Goal: Transaction & Acquisition: Purchase product/service

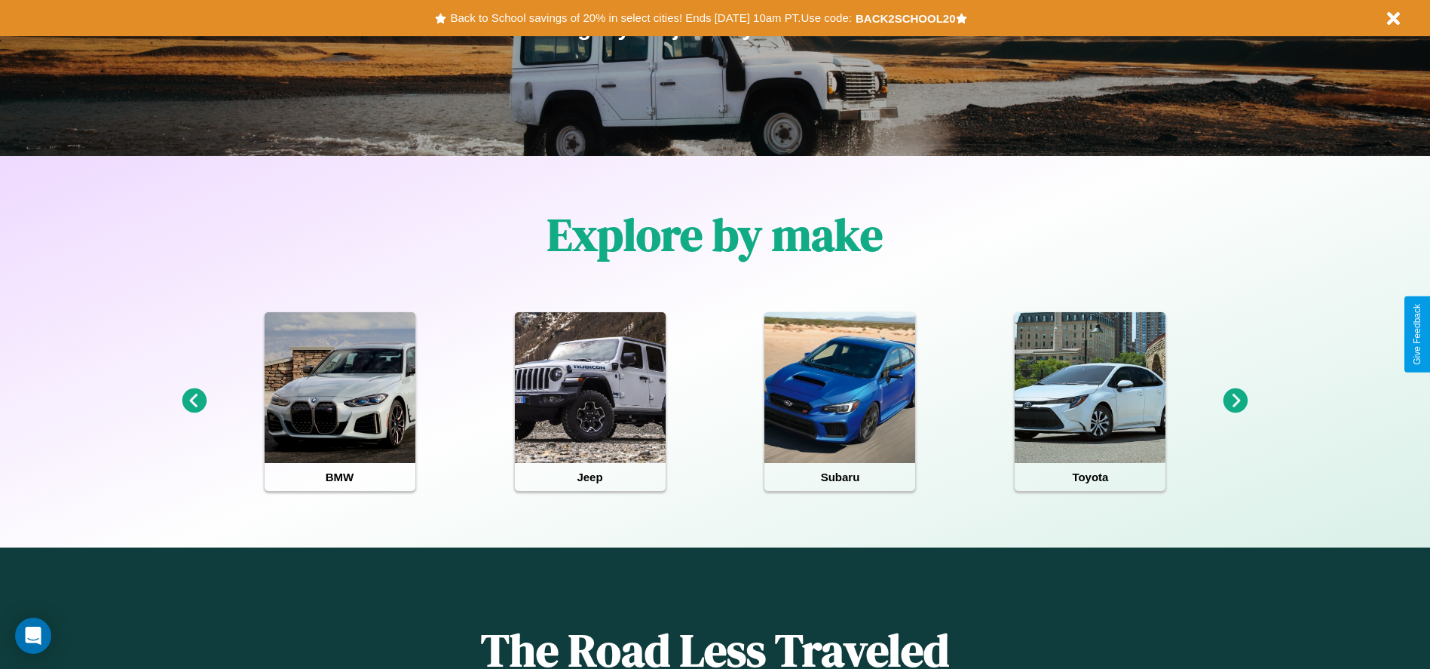
scroll to position [313, 0]
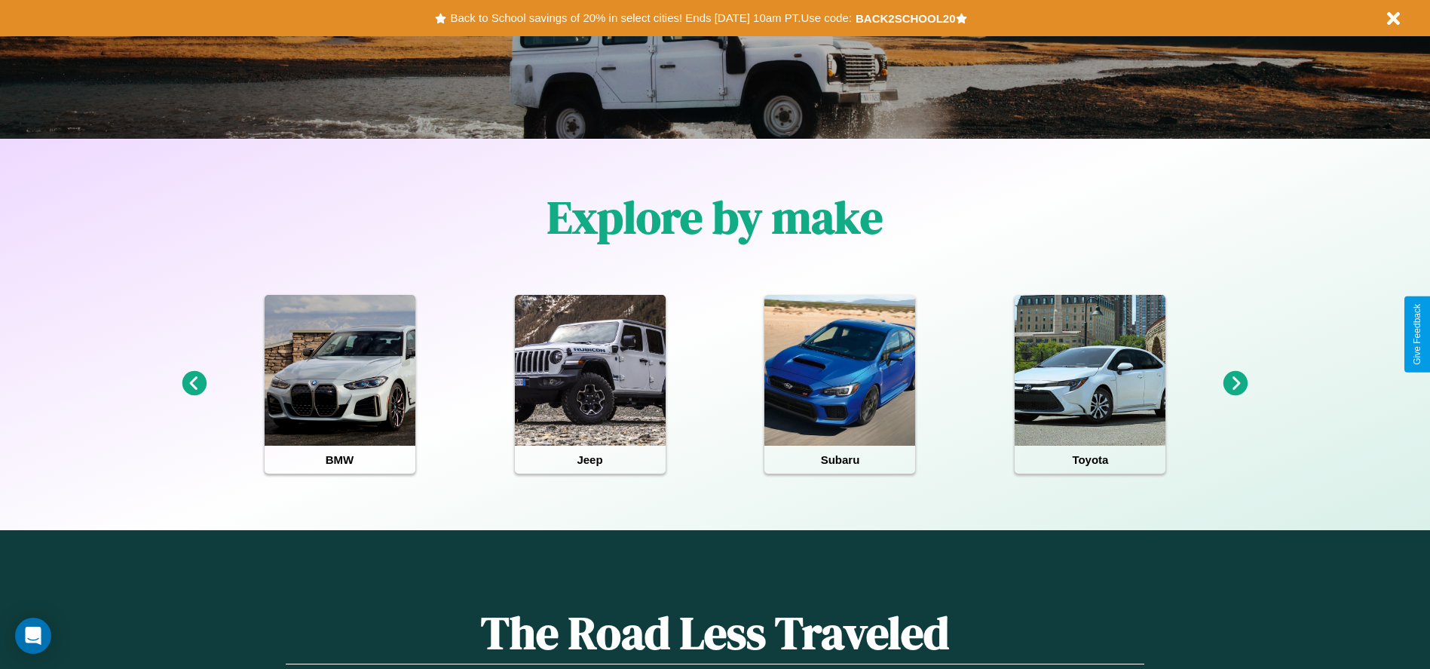
click at [1235, 384] on icon at bounding box center [1235, 383] width 25 height 25
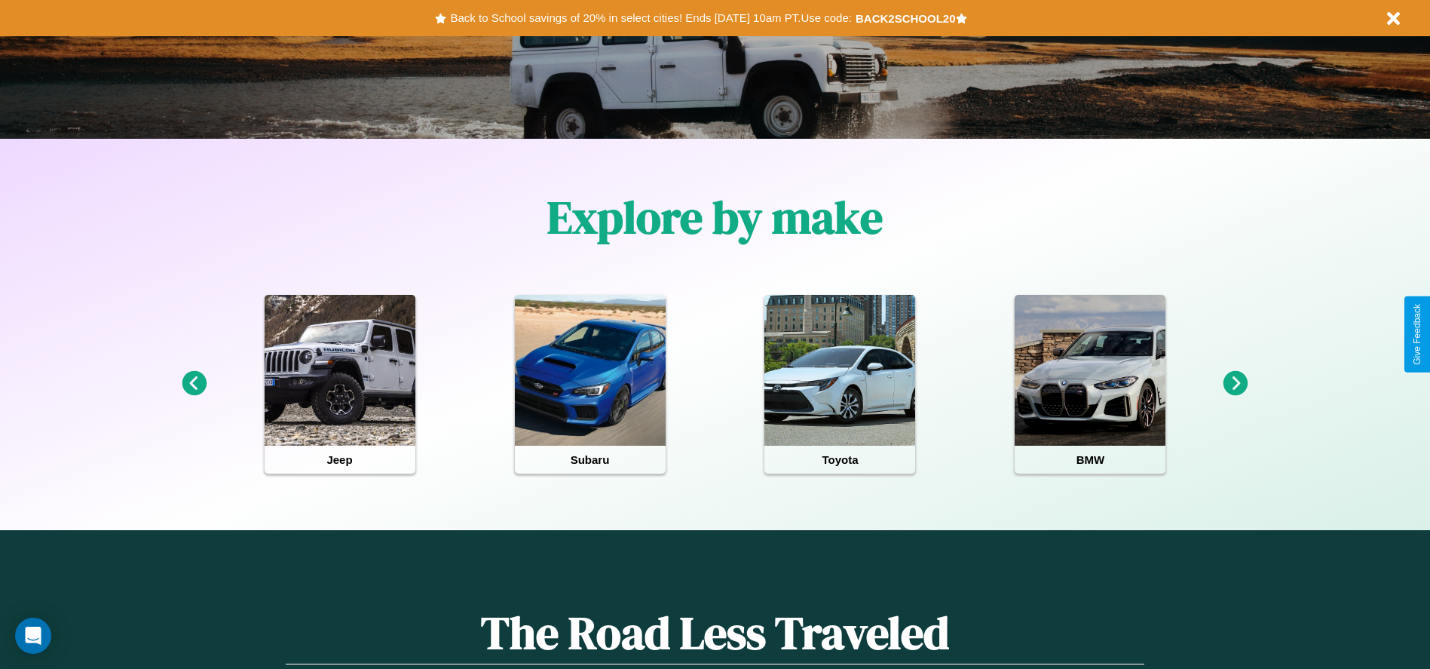
click at [194, 384] on icon at bounding box center [194, 383] width 25 height 25
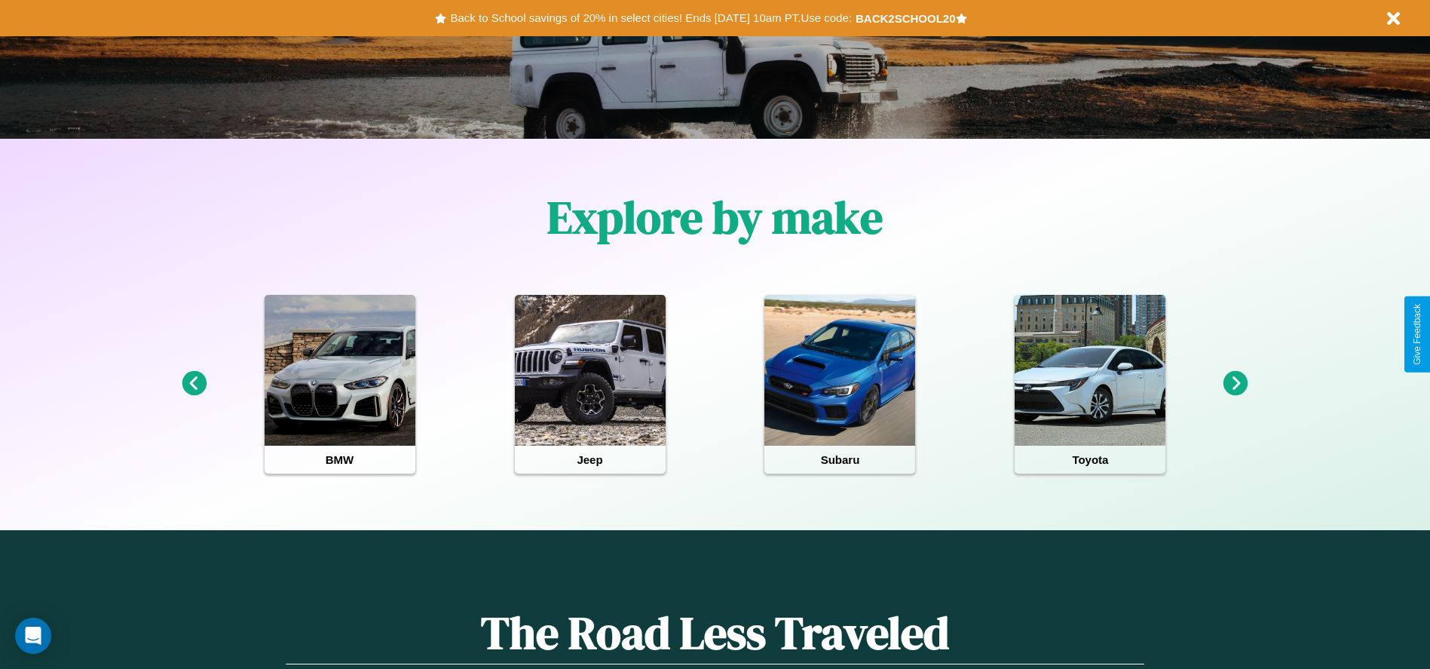
click at [194, 384] on icon at bounding box center [194, 383] width 25 height 25
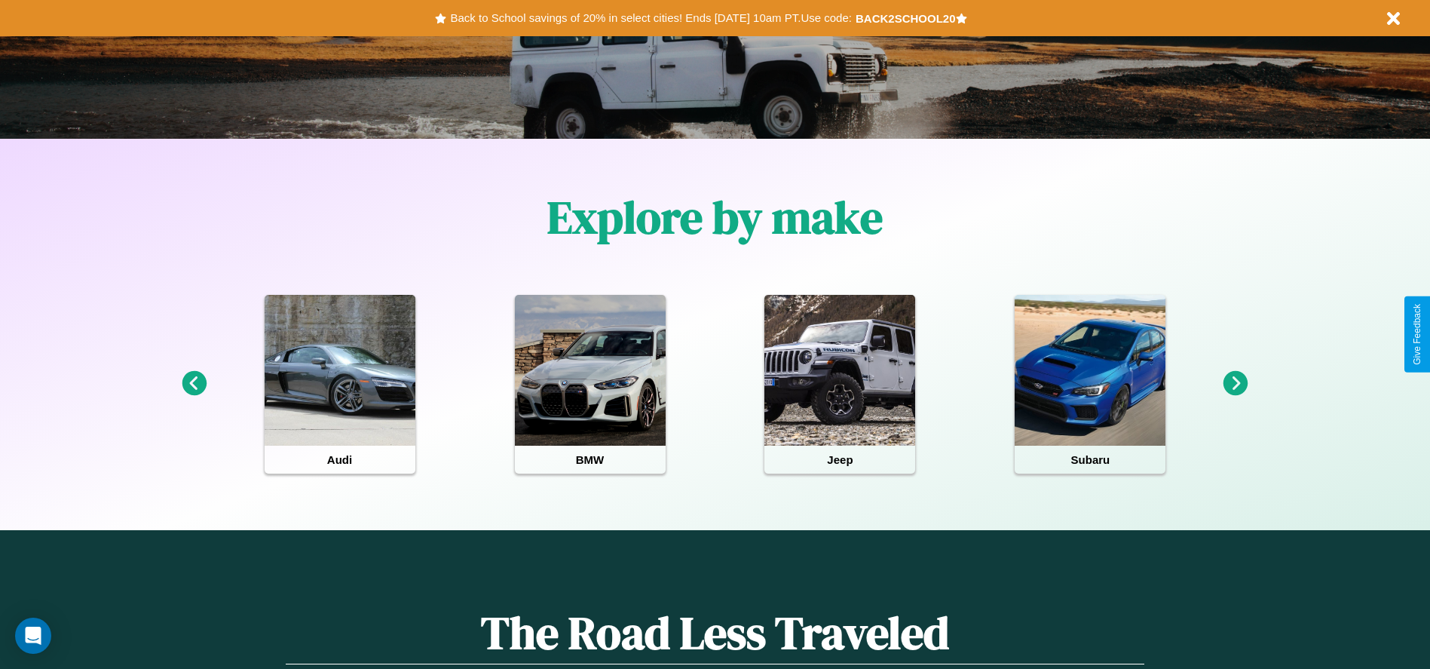
click at [1235, 384] on icon at bounding box center [1235, 383] width 25 height 25
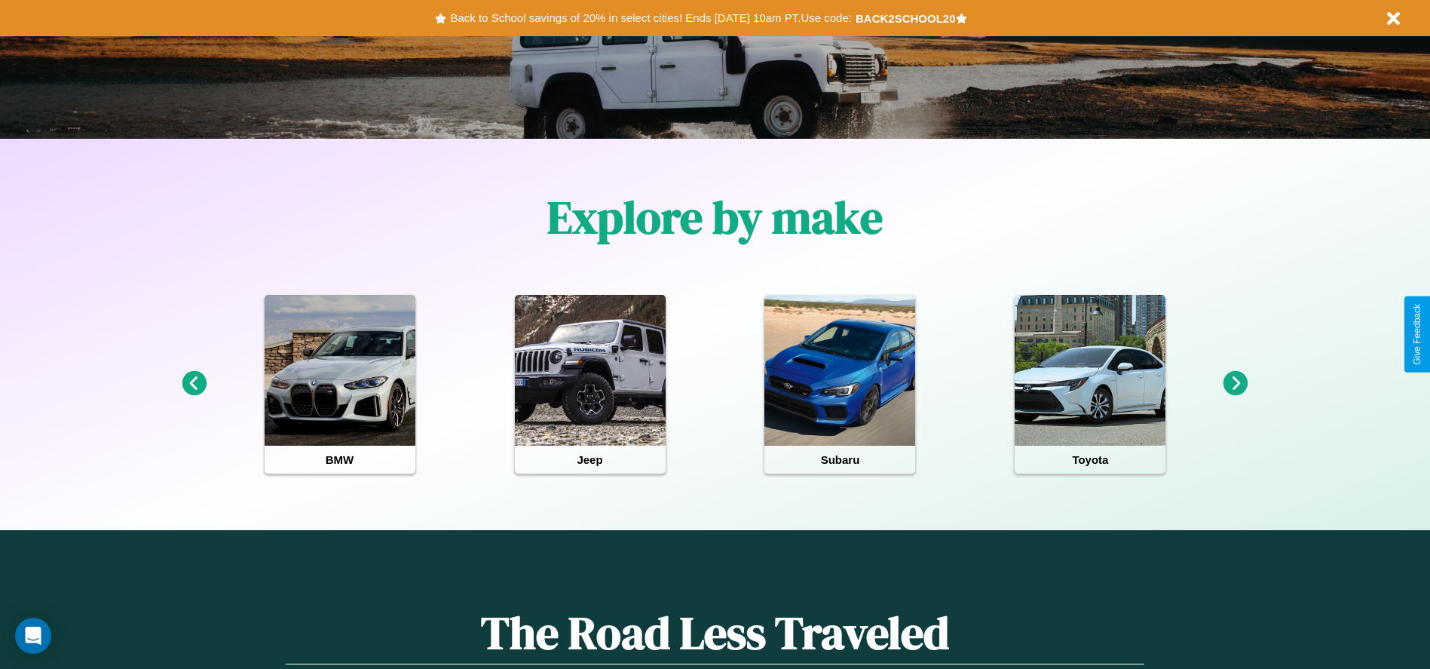
click at [1235, 384] on icon at bounding box center [1235, 383] width 25 height 25
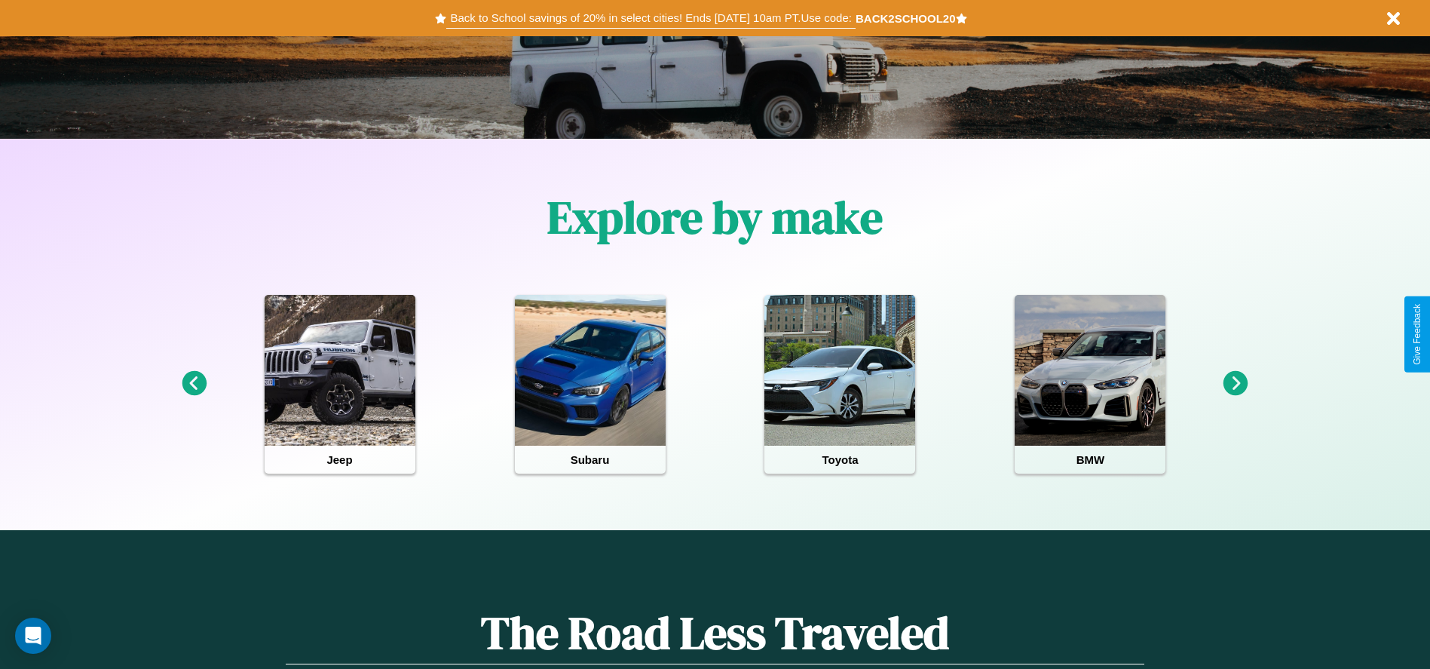
click at [651, 18] on button "Back to School savings of 20% in select cities! Ends [DATE] 10am PT. Use code:" at bounding box center [650, 18] width 409 height 21
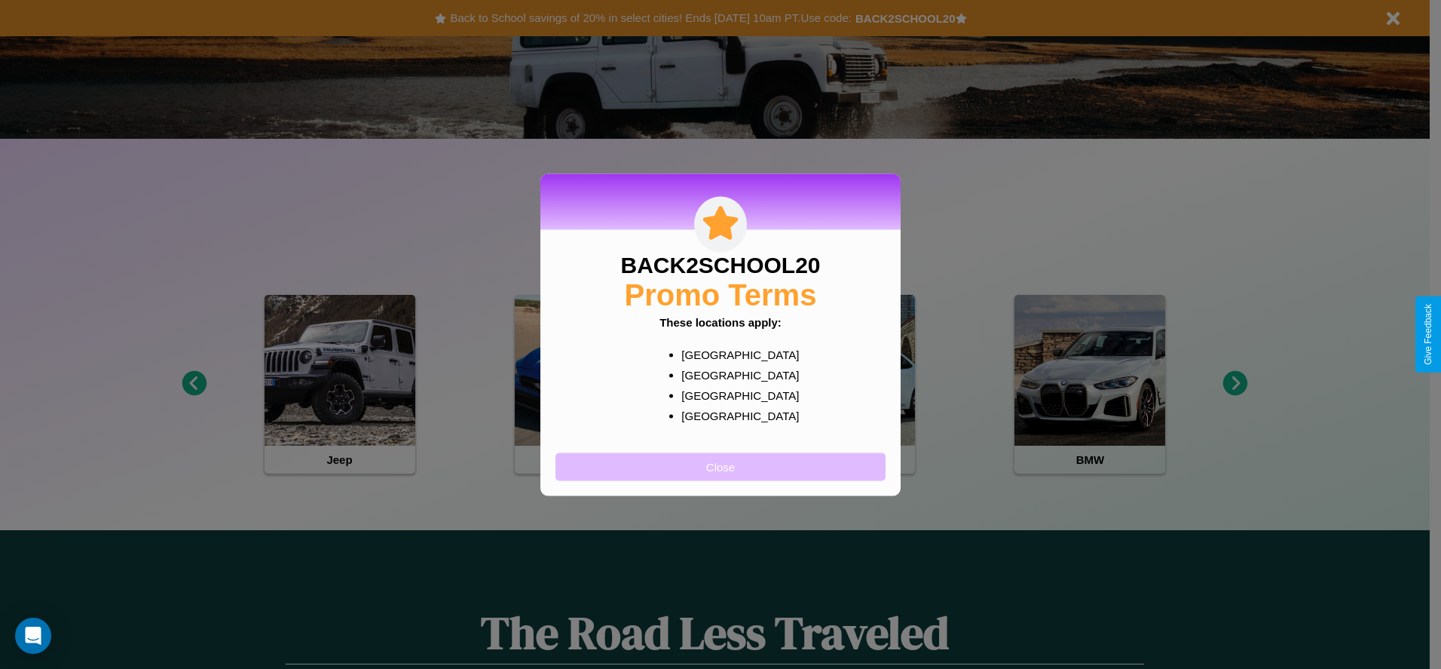
click at [721, 466] on button "Close" at bounding box center [721, 466] width 330 height 28
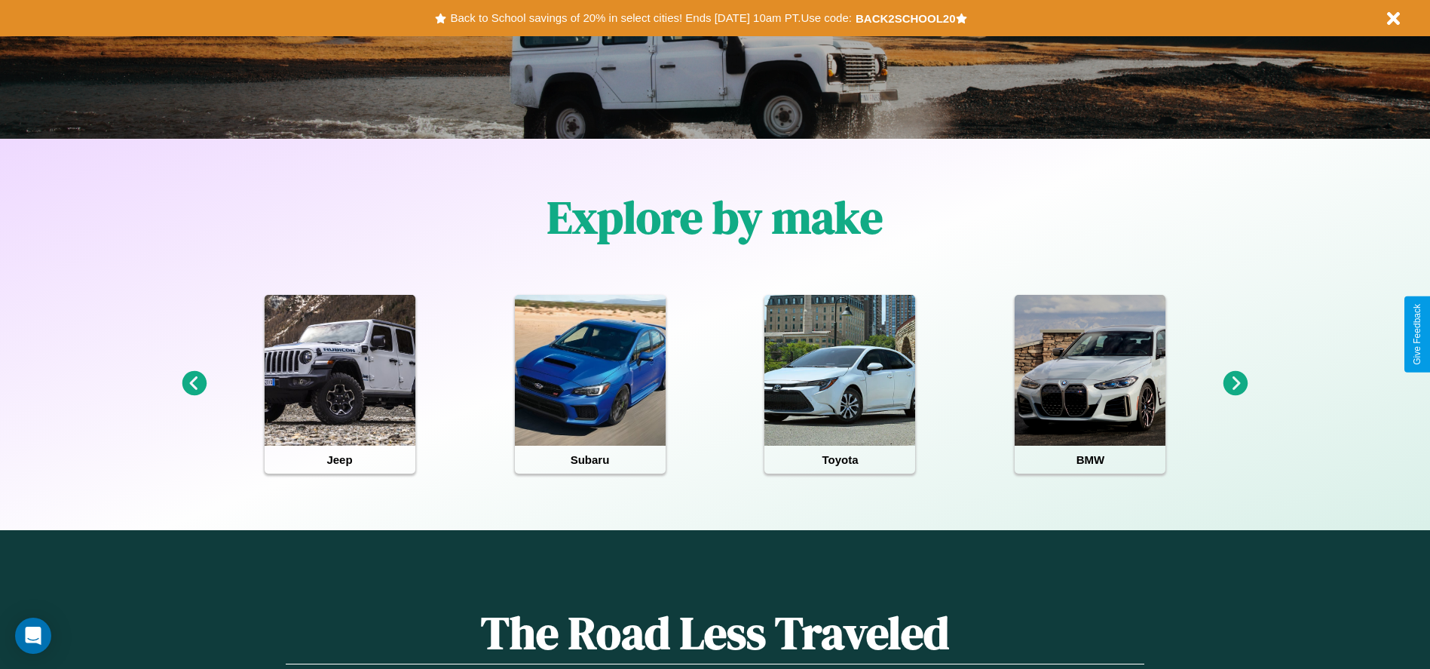
click at [194, 384] on icon at bounding box center [194, 383] width 25 height 25
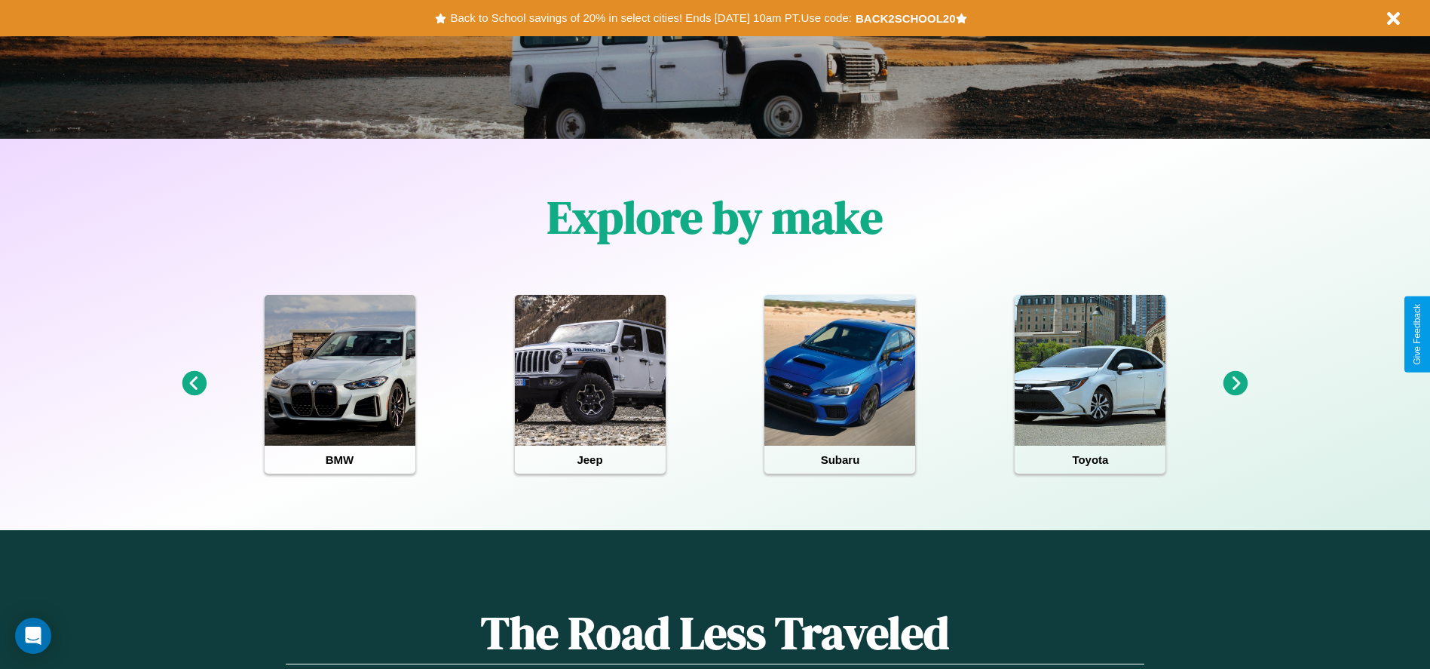
click at [1235, 384] on icon at bounding box center [1235, 383] width 25 height 25
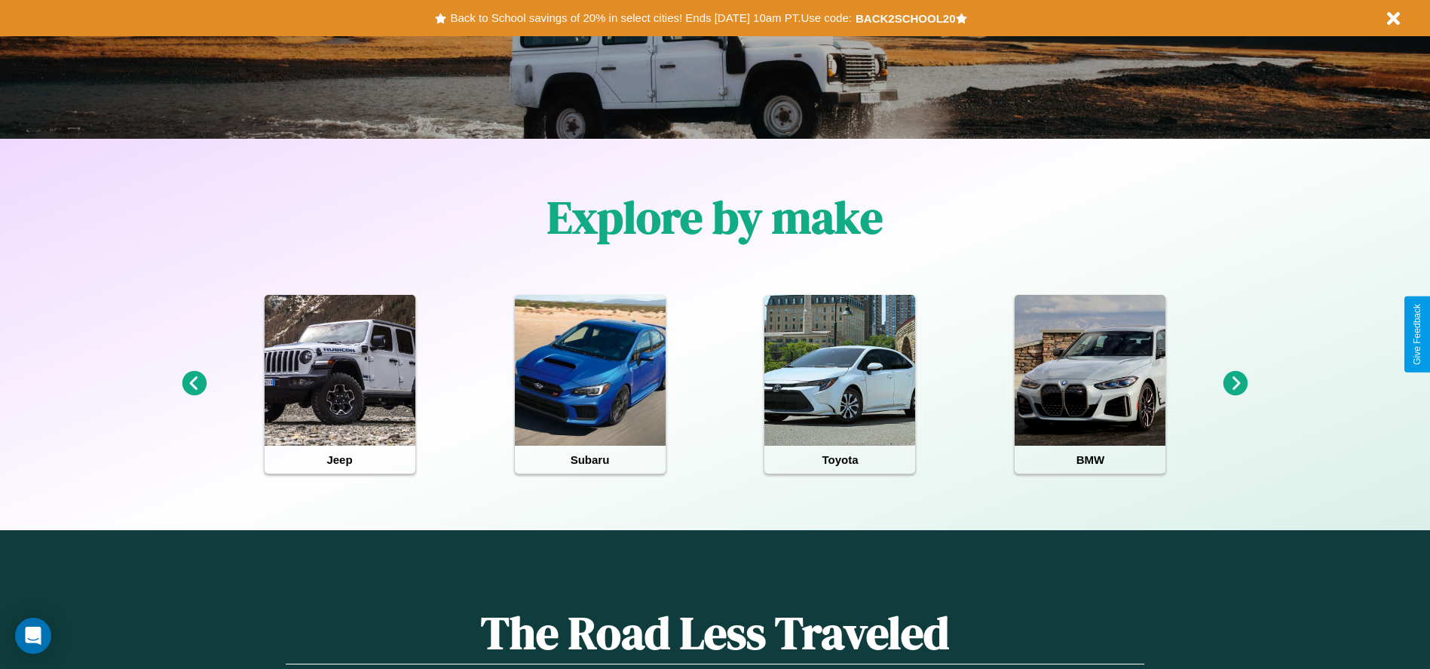
click at [1235, 384] on icon at bounding box center [1235, 383] width 25 height 25
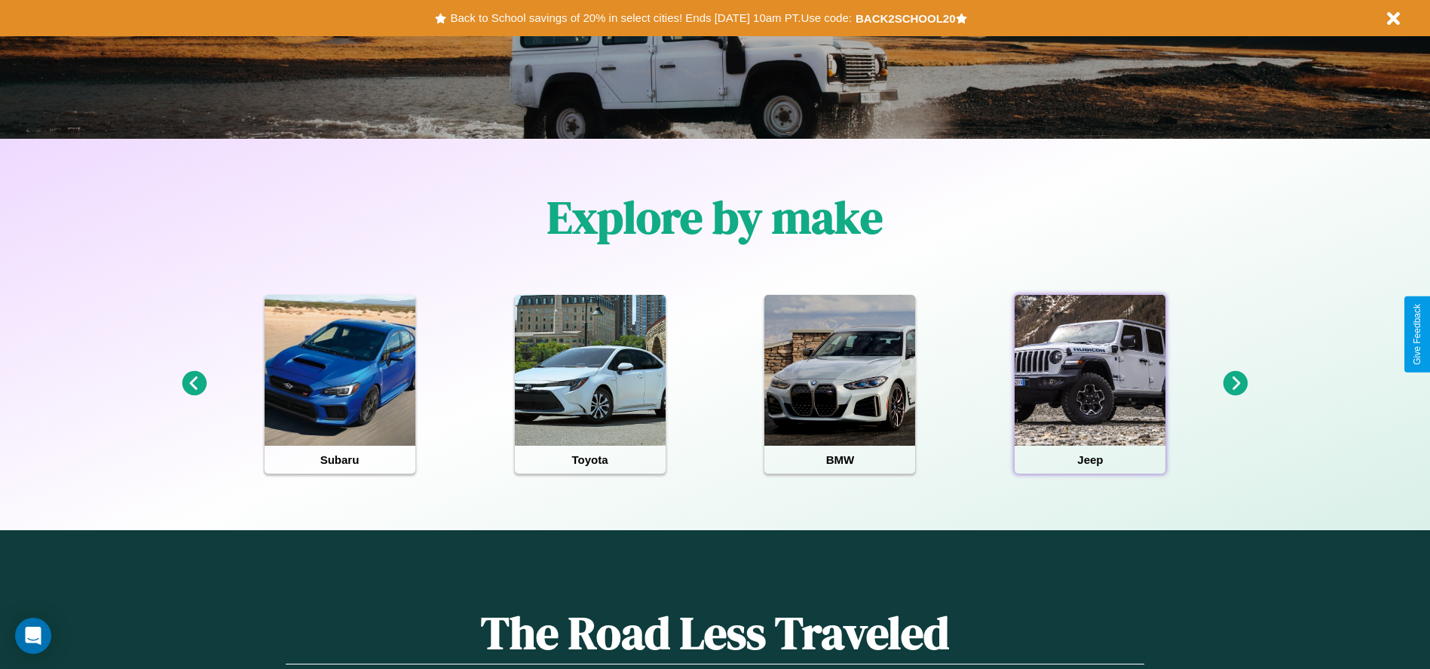
click at [1090, 384] on div at bounding box center [1090, 370] width 151 height 151
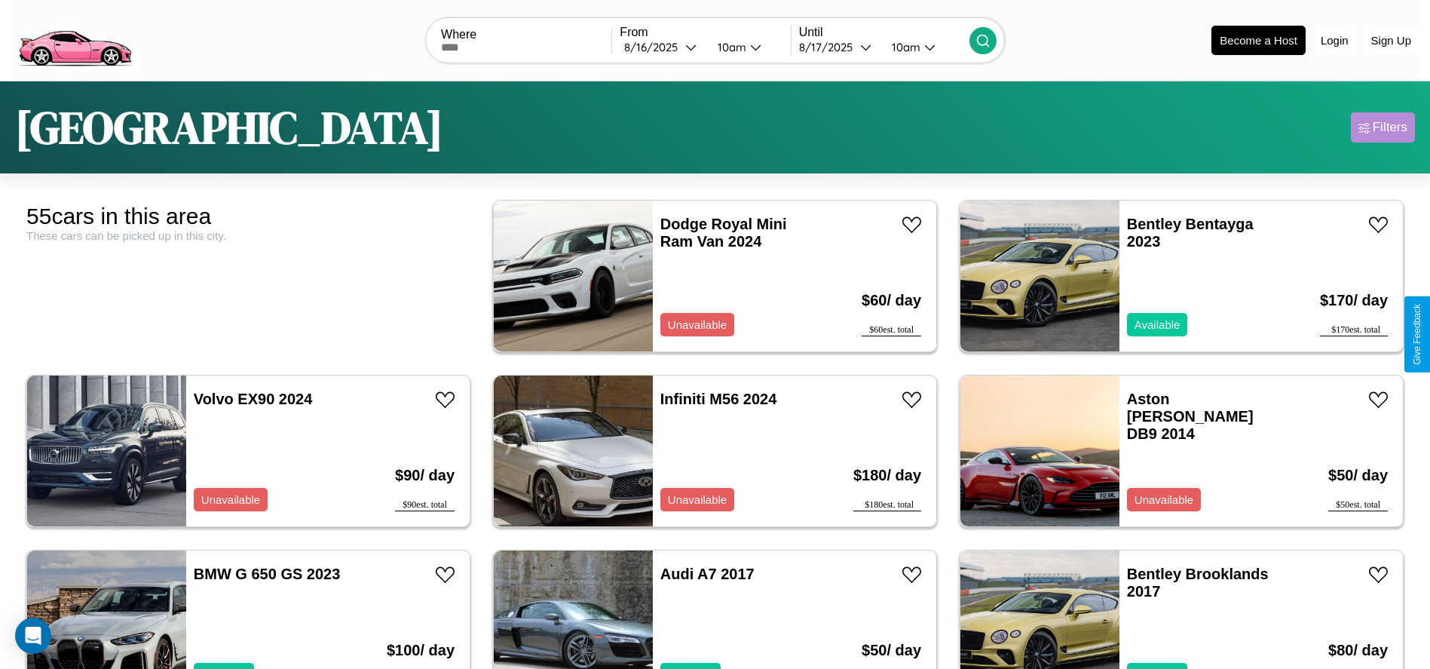
click at [1382, 127] on div "Filters" at bounding box center [1390, 127] width 35 height 15
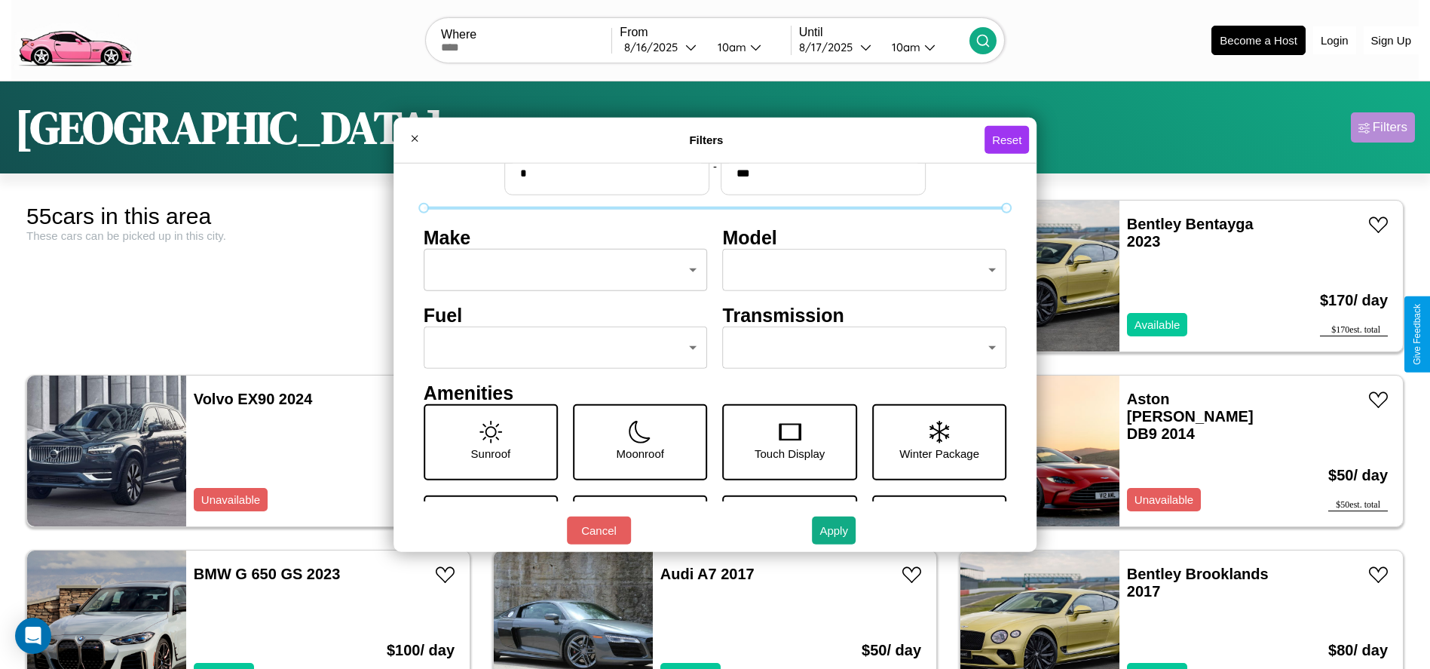
scroll to position [63, 0]
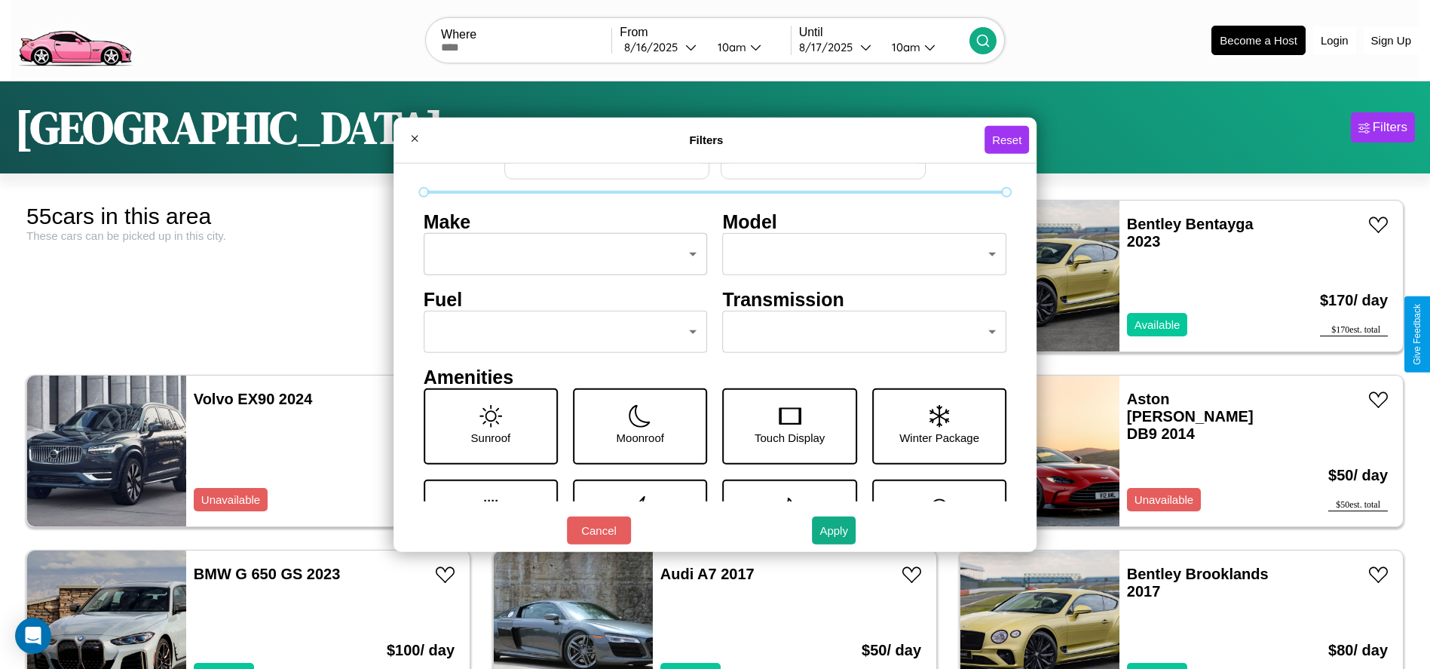
click at [857, 332] on body "CarGo Where From [DATE] 10am Until [DATE] 10am Become a Host Login Sign Up Dall…" at bounding box center [715, 381] width 1430 height 762
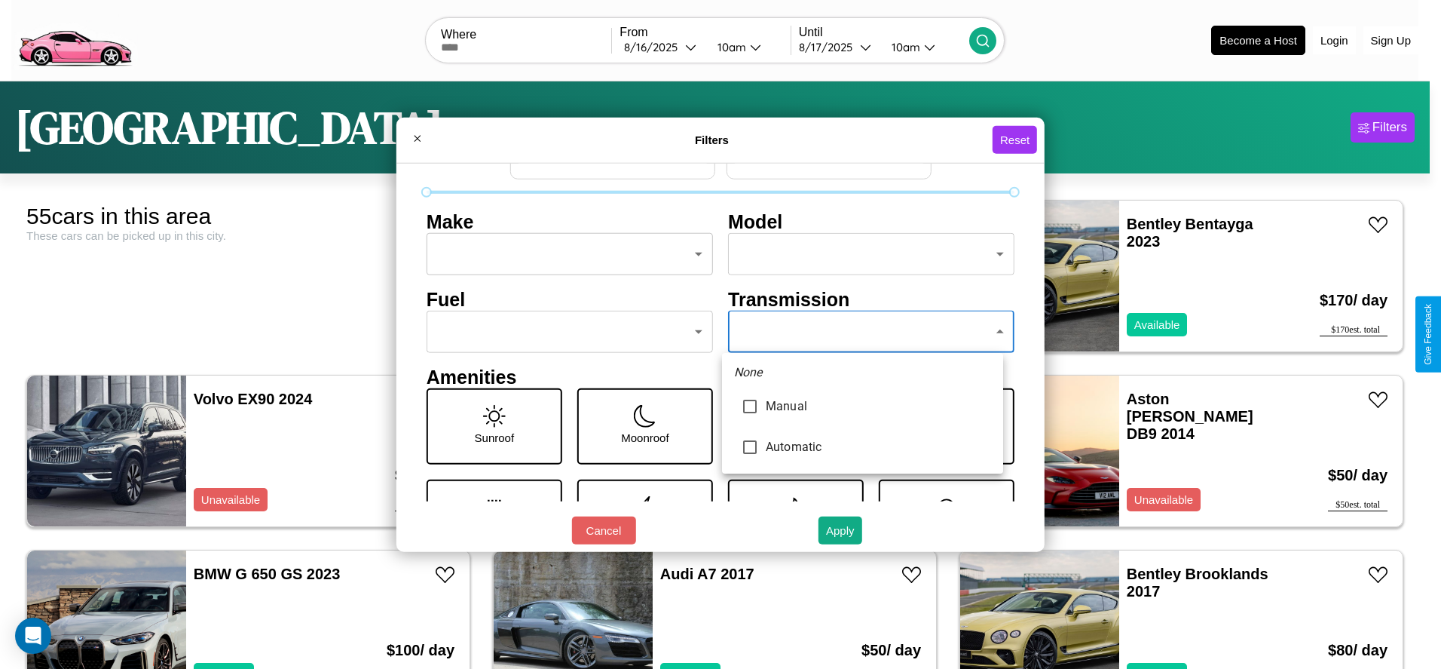
type input "*********"
click at [862, 332] on div at bounding box center [720, 334] width 1441 height 669
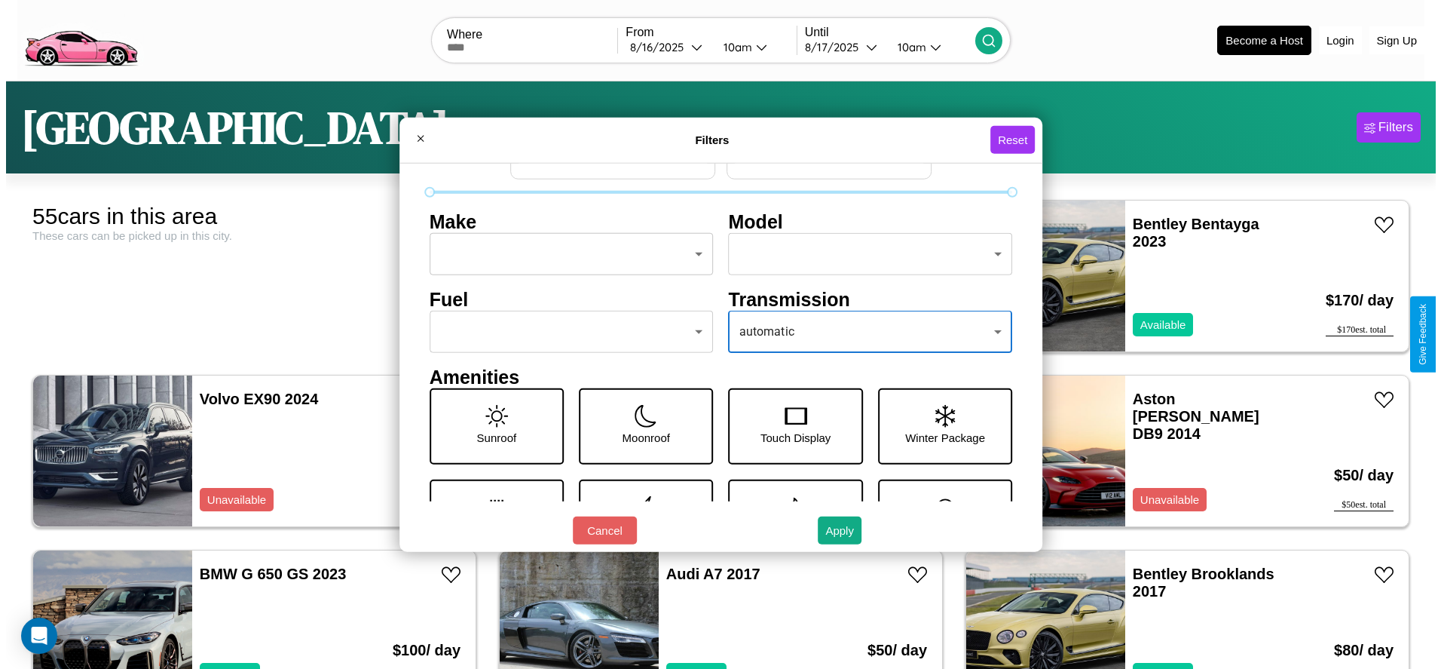
scroll to position [44, 0]
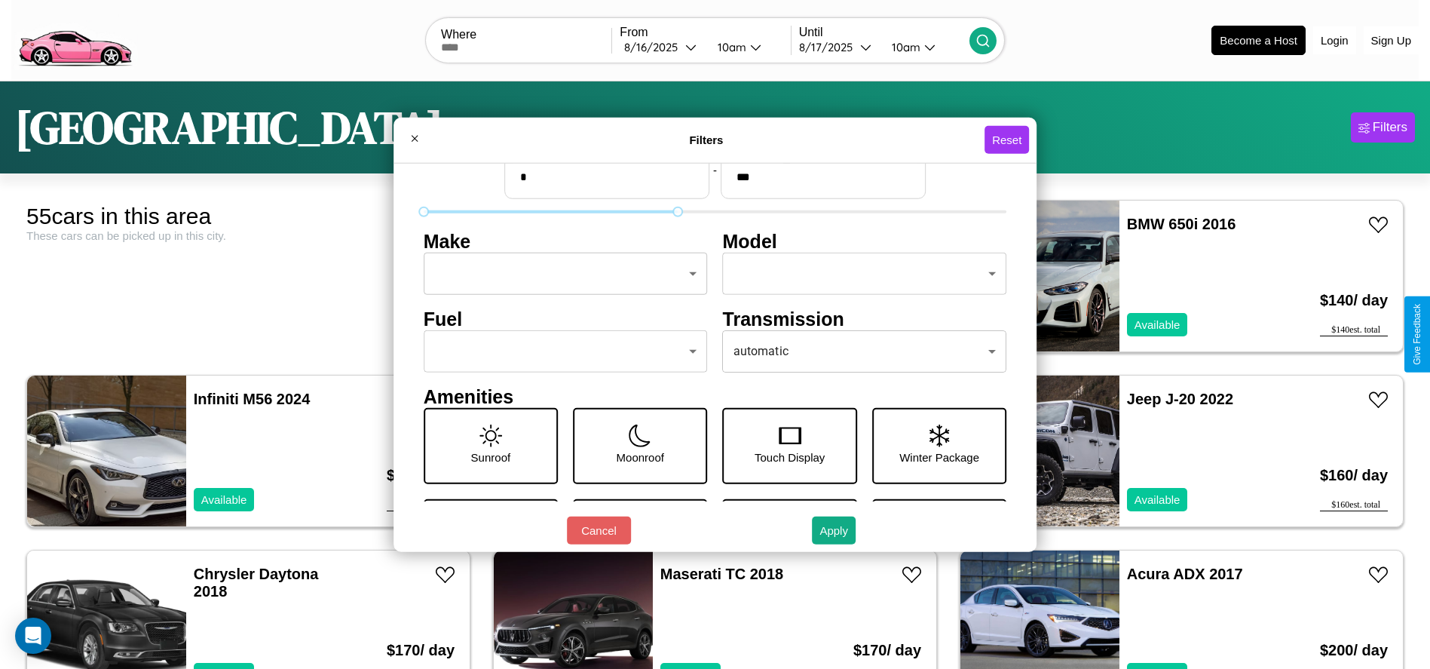
type input "***"
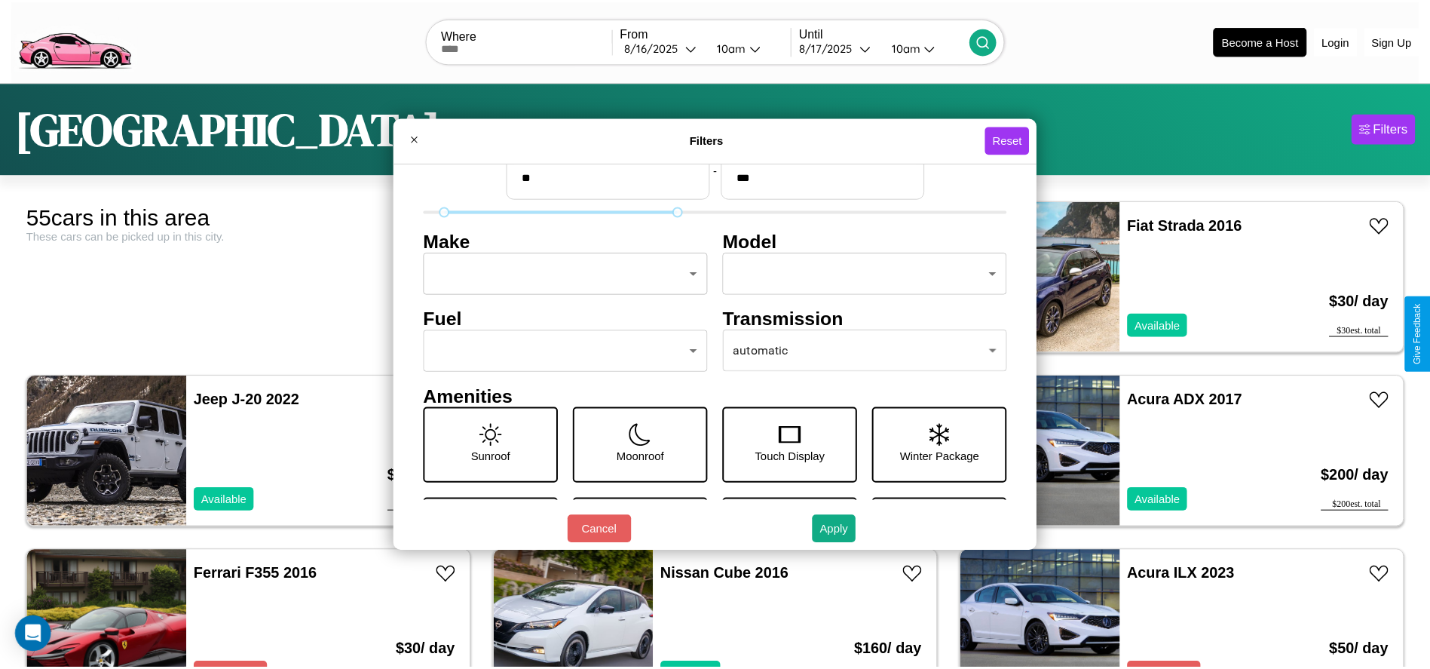
scroll to position [158, 0]
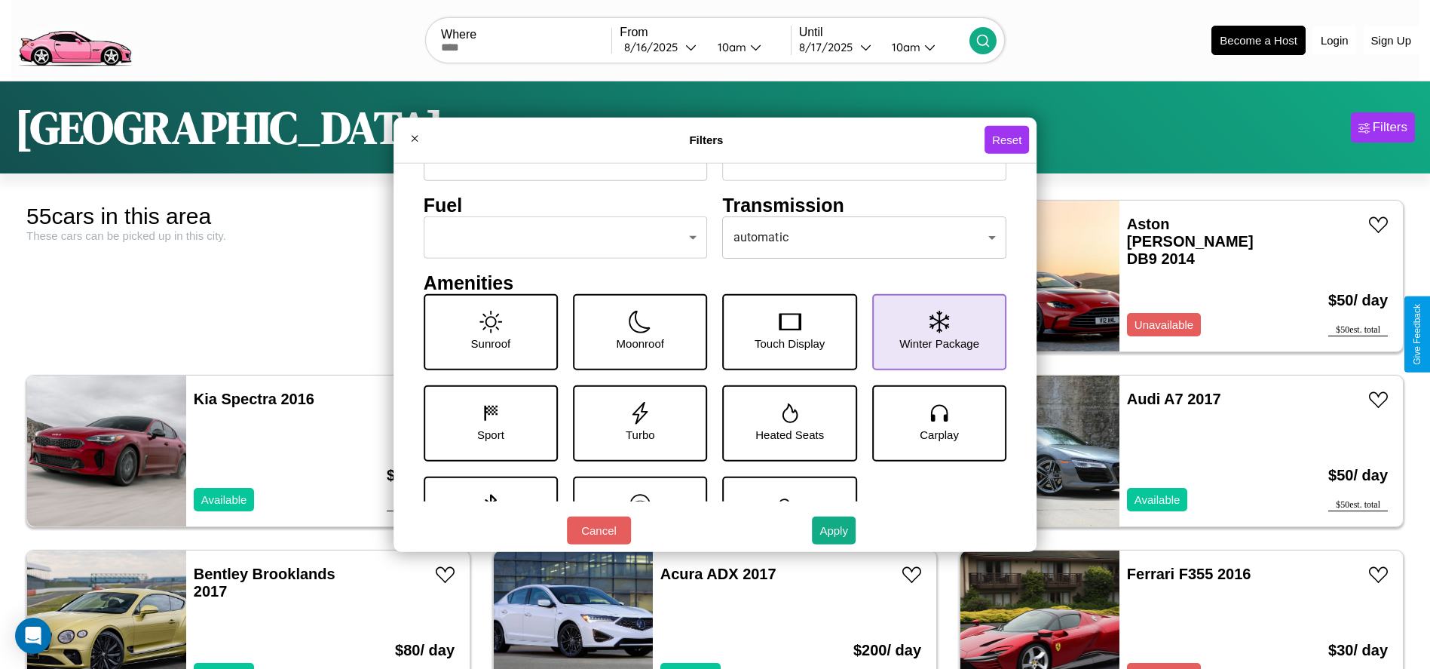
type input "**"
click at [931, 332] on icon at bounding box center [939, 321] width 20 height 23
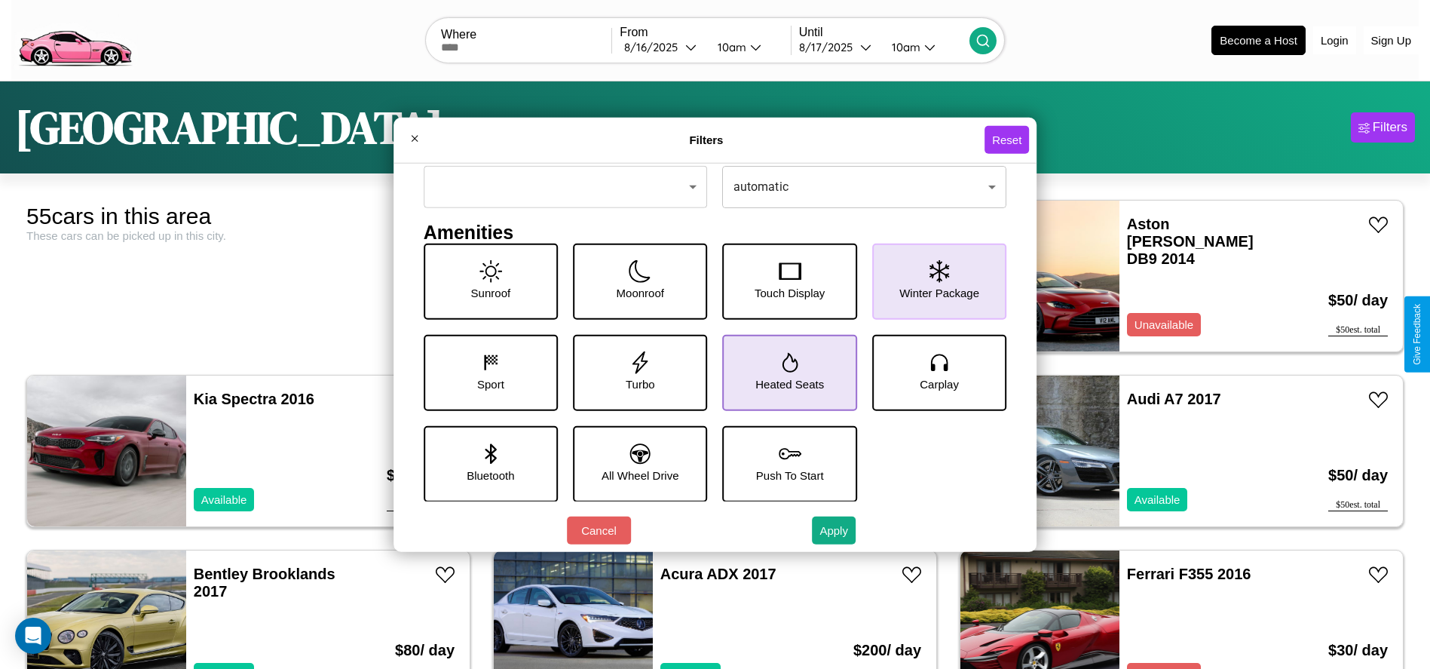
click at [783, 372] on icon at bounding box center [790, 362] width 16 height 20
click at [834, 530] on button "Apply" at bounding box center [834, 530] width 44 height 28
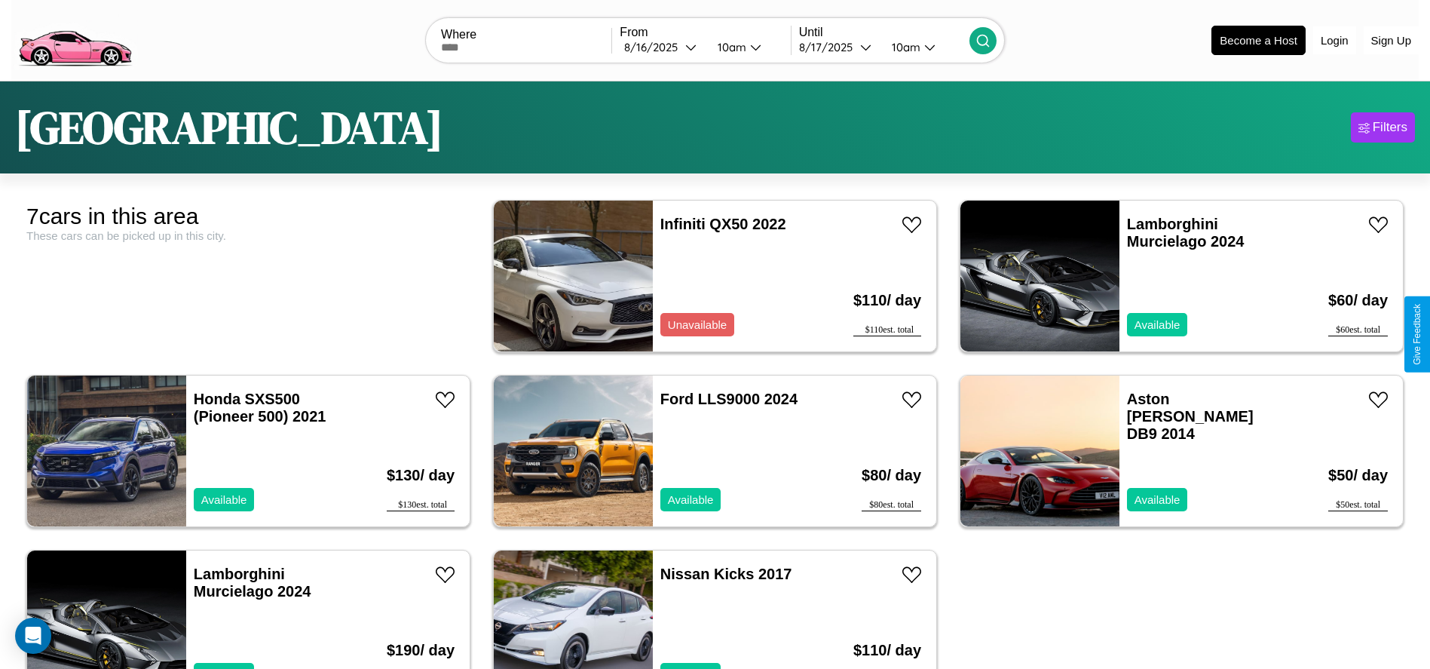
scroll to position [80, 0]
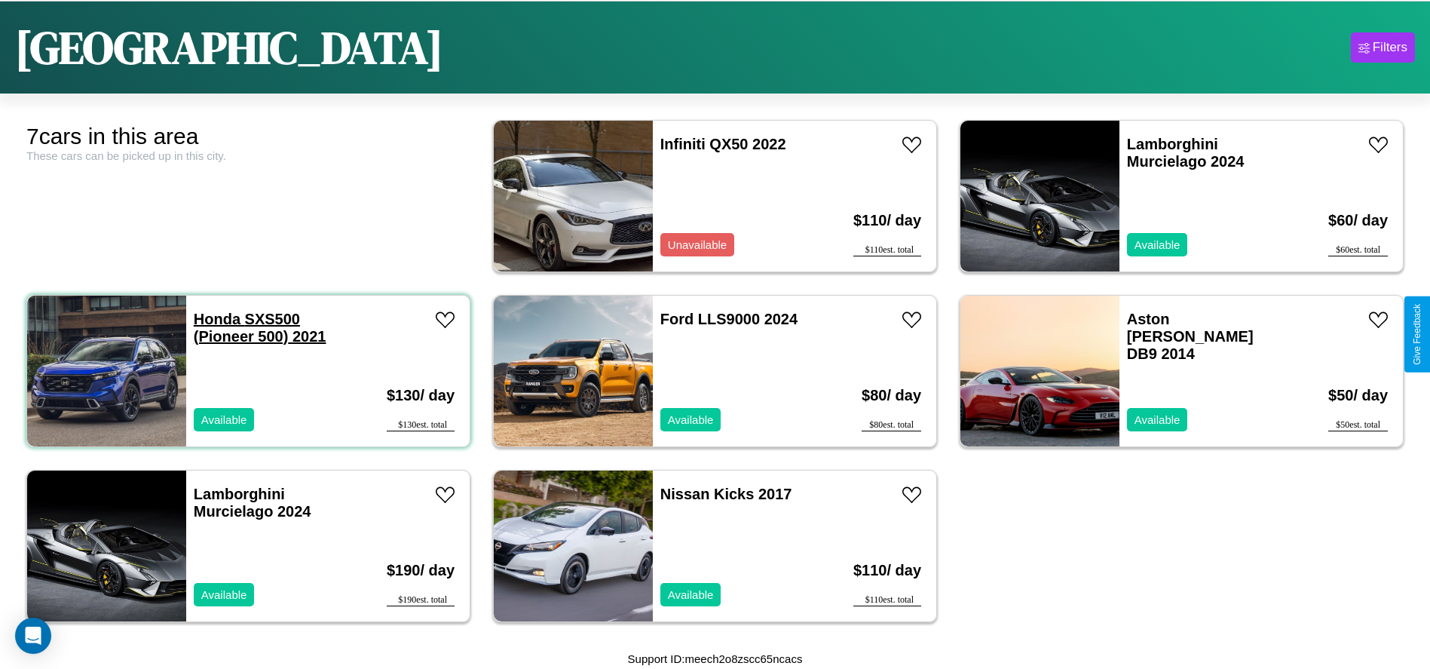
click at [215, 319] on link "Honda SXS500 (Pioneer 500) 2021" at bounding box center [260, 328] width 133 height 34
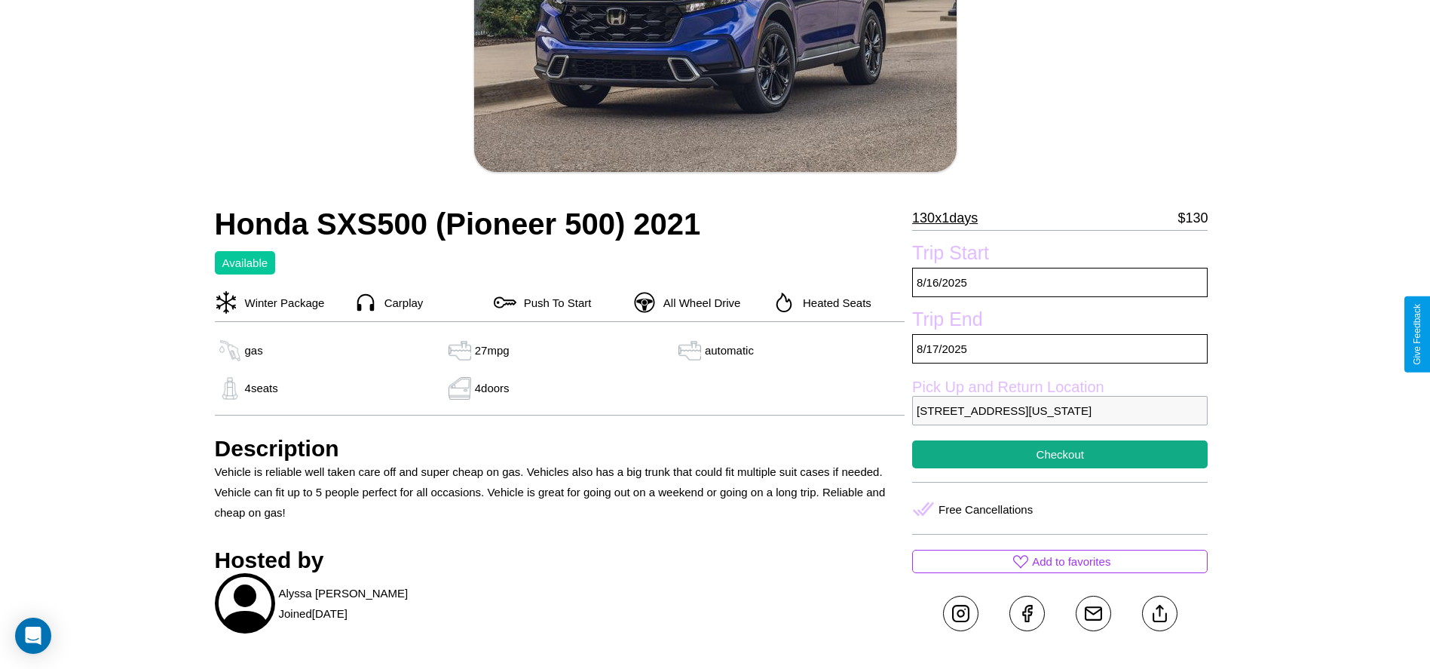
scroll to position [390, 0]
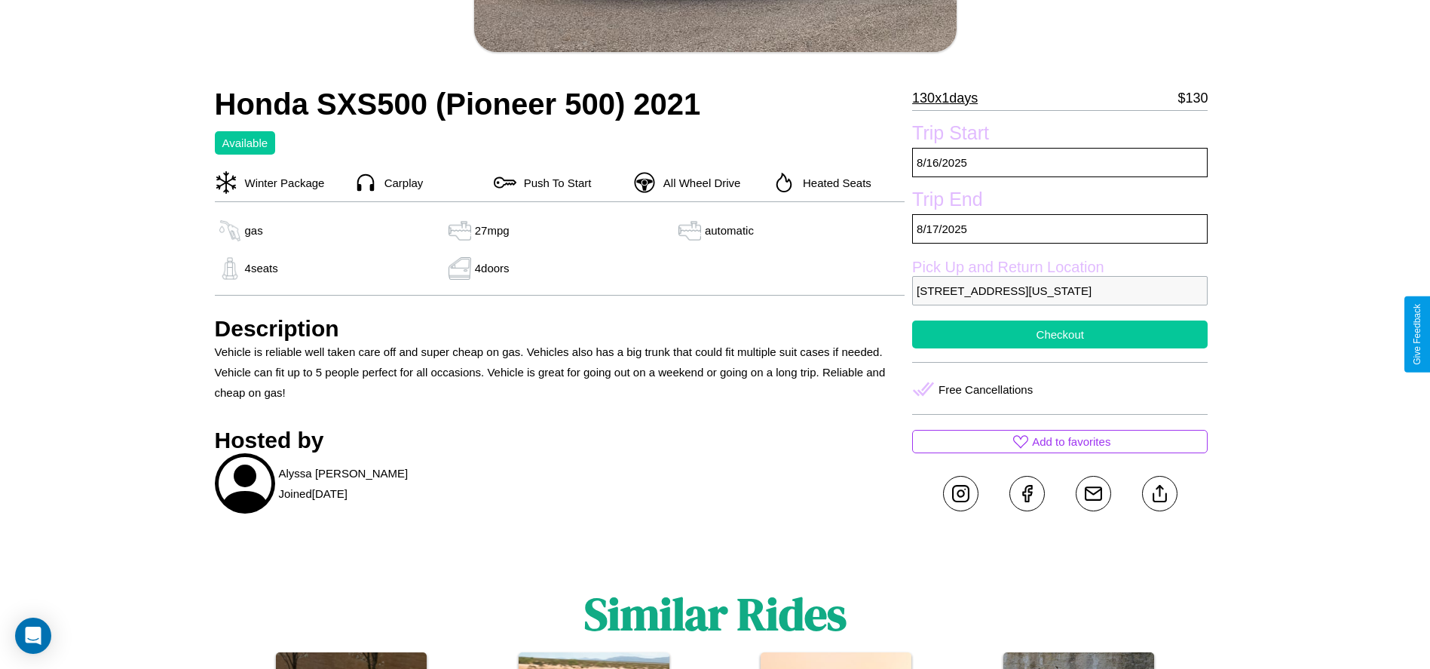
click at [1060, 334] on button "Checkout" at bounding box center [1059, 334] width 295 height 28
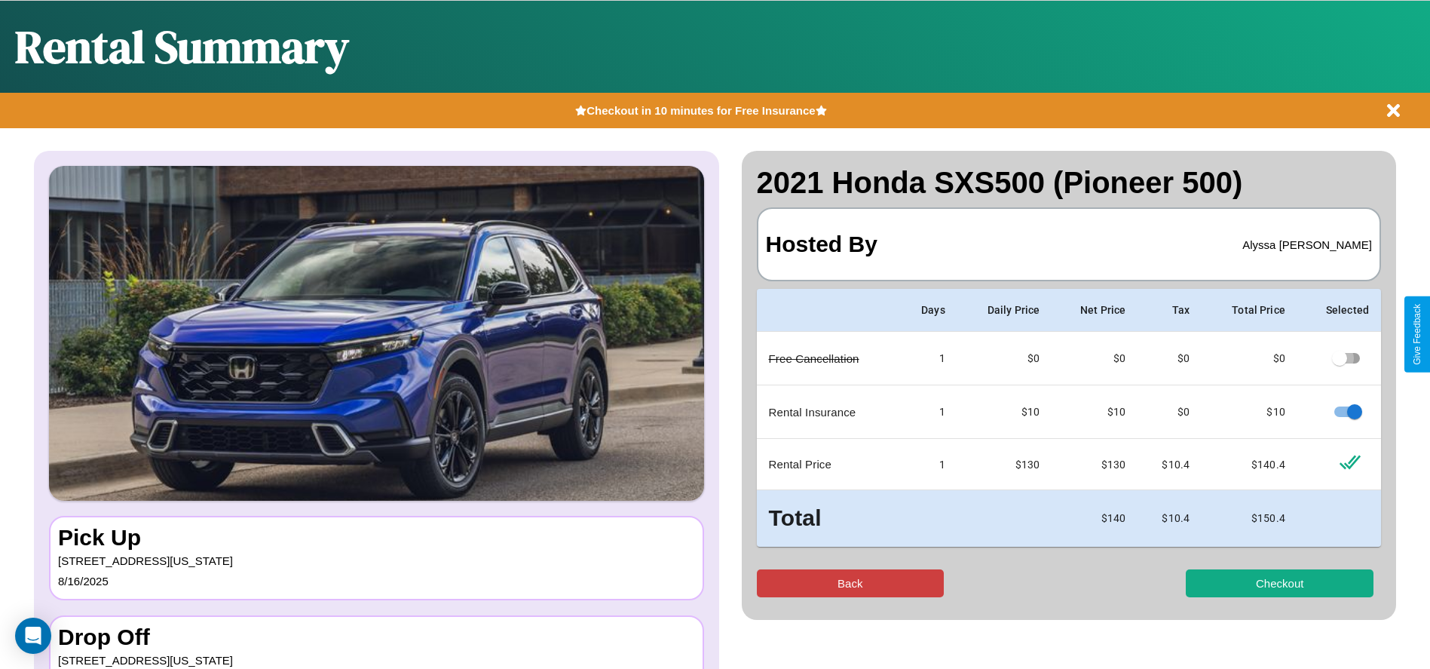
click at [849, 583] on button "Back" at bounding box center [851, 583] width 188 height 28
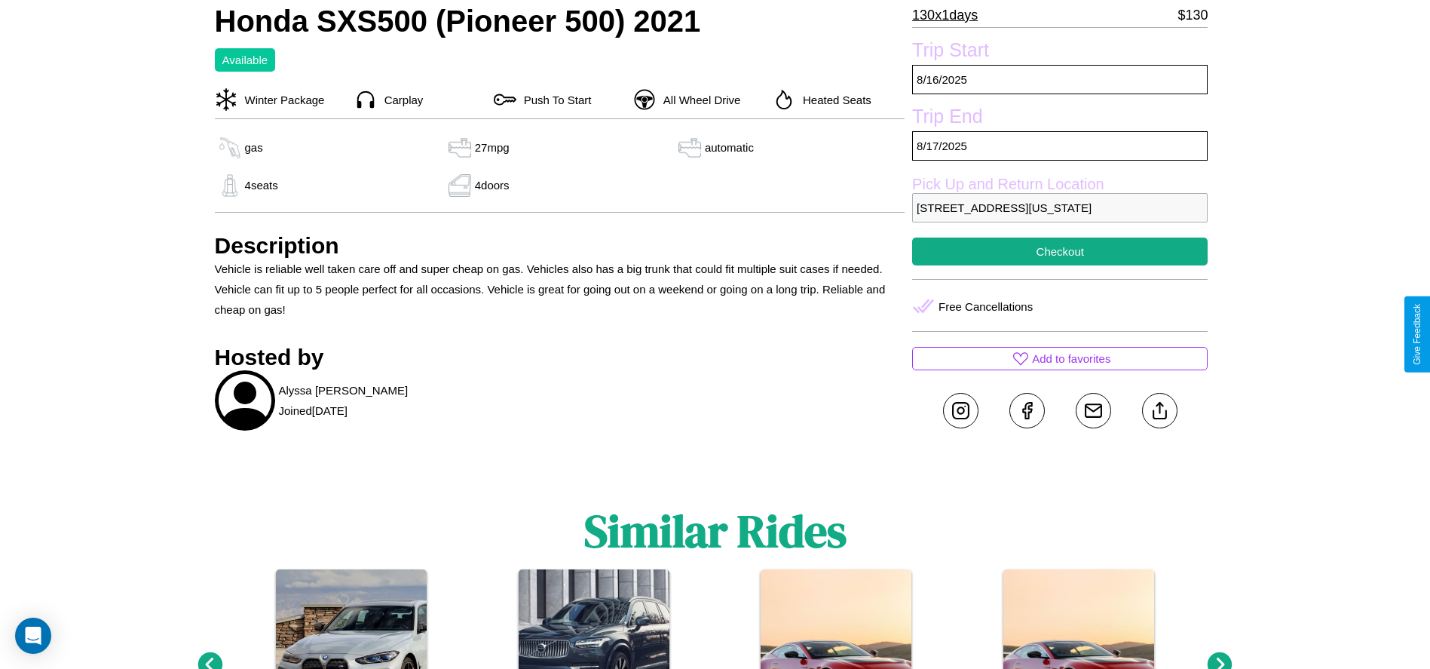
scroll to position [549, 0]
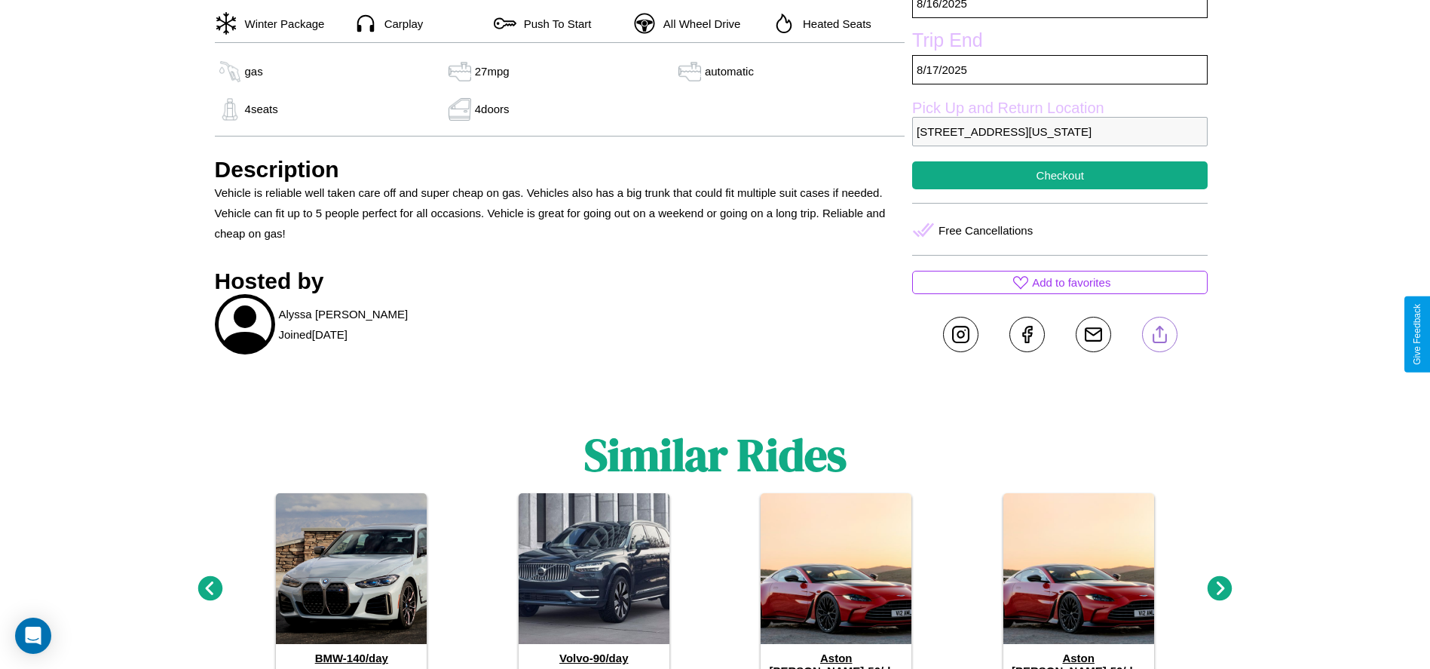
click at [1159, 334] on line at bounding box center [1159, 331] width 0 height 11
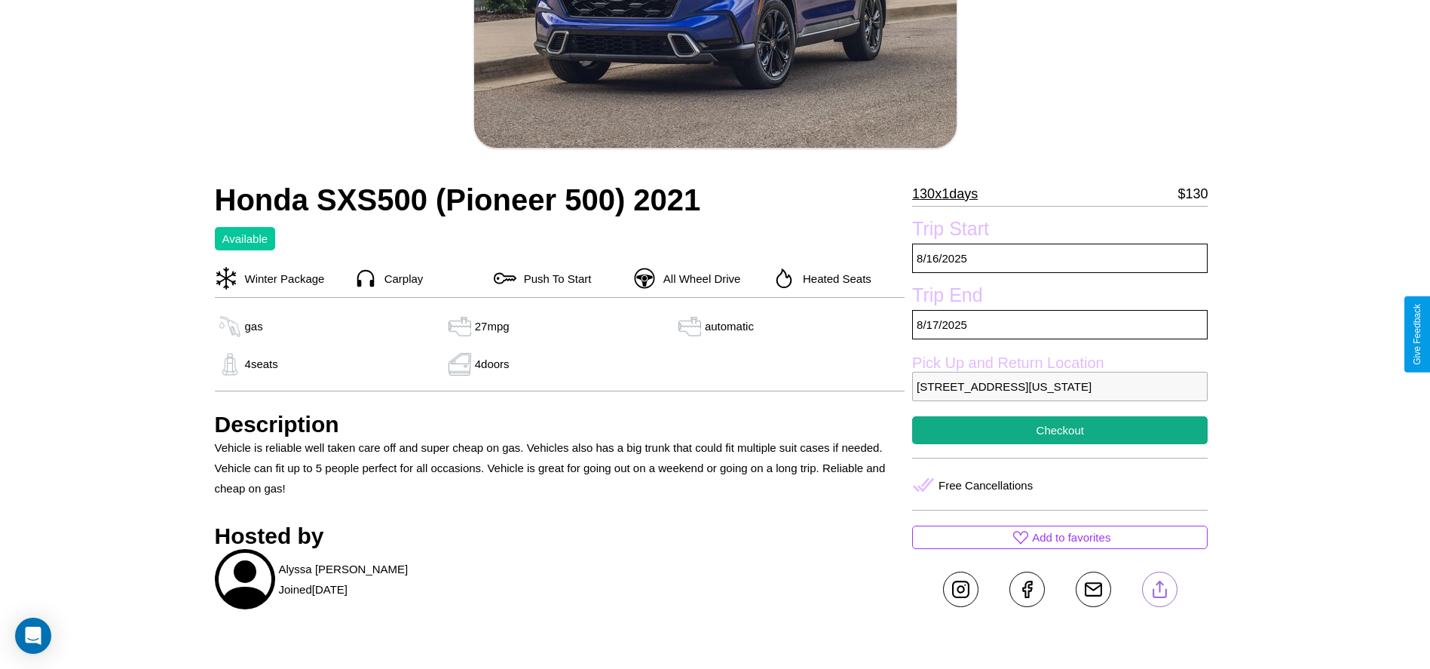
scroll to position [218, 0]
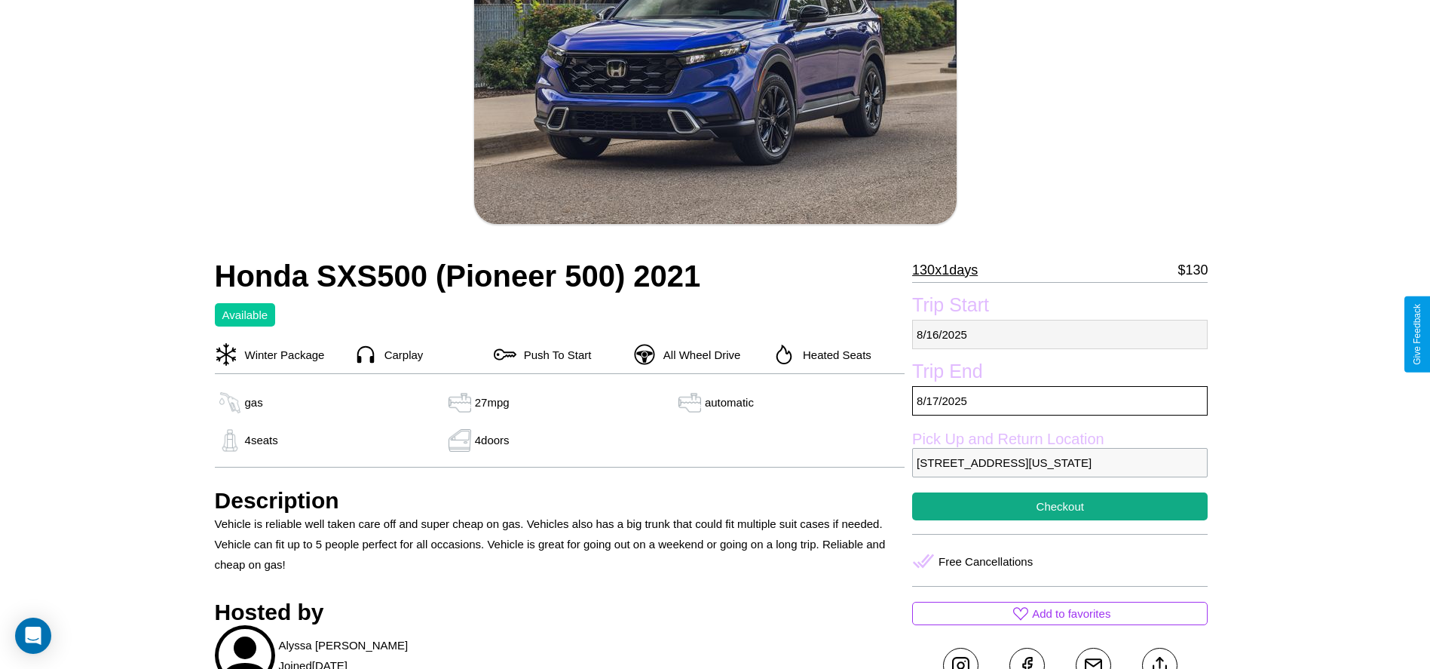
click at [1060, 334] on p "8 / 16 / 2025" at bounding box center [1059, 334] width 295 height 29
